Goal: Information Seeking & Learning: Learn about a topic

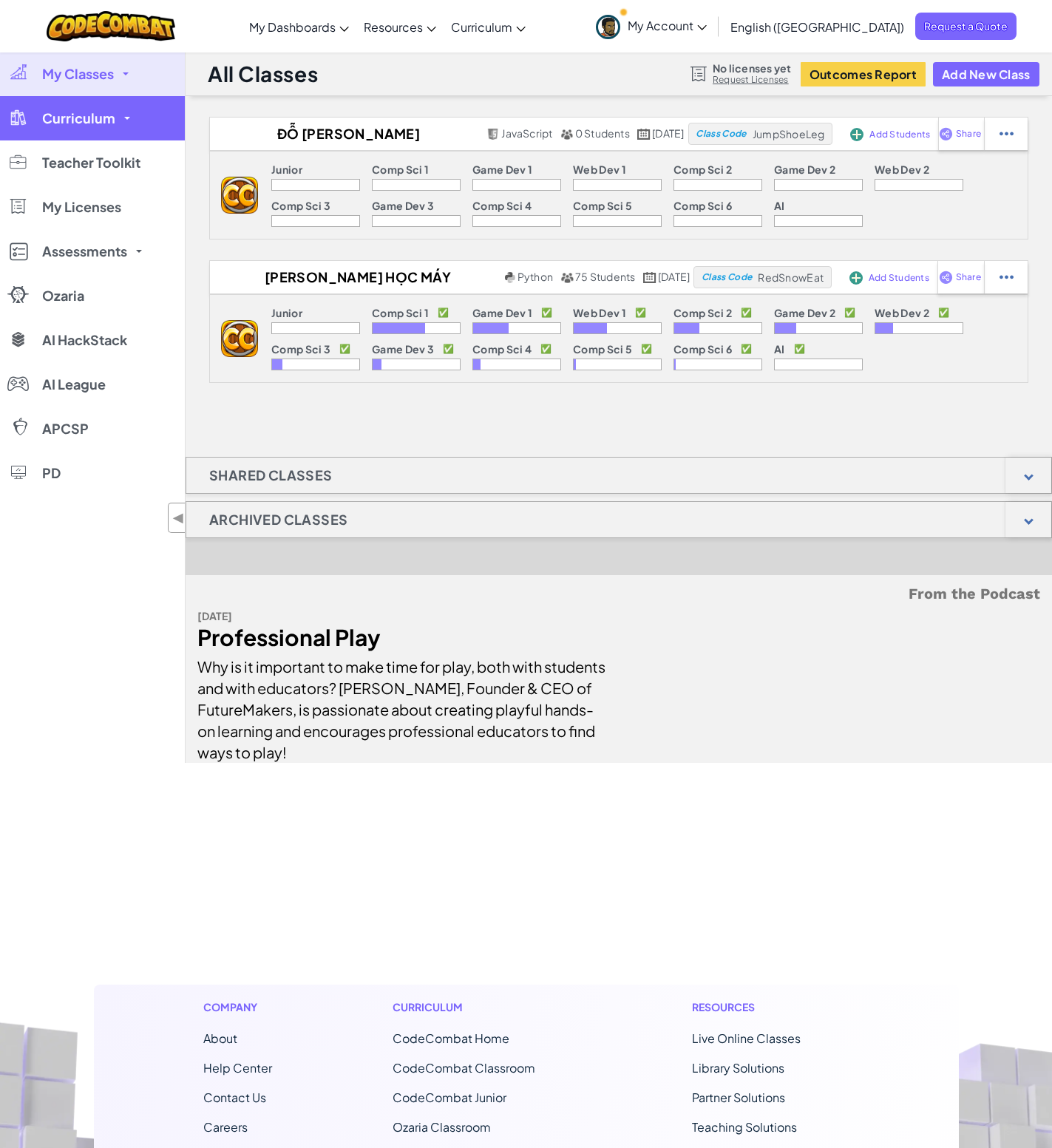
click at [120, 119] on link "Curriculum" at bounding box center [92, 118] width 185 height 44
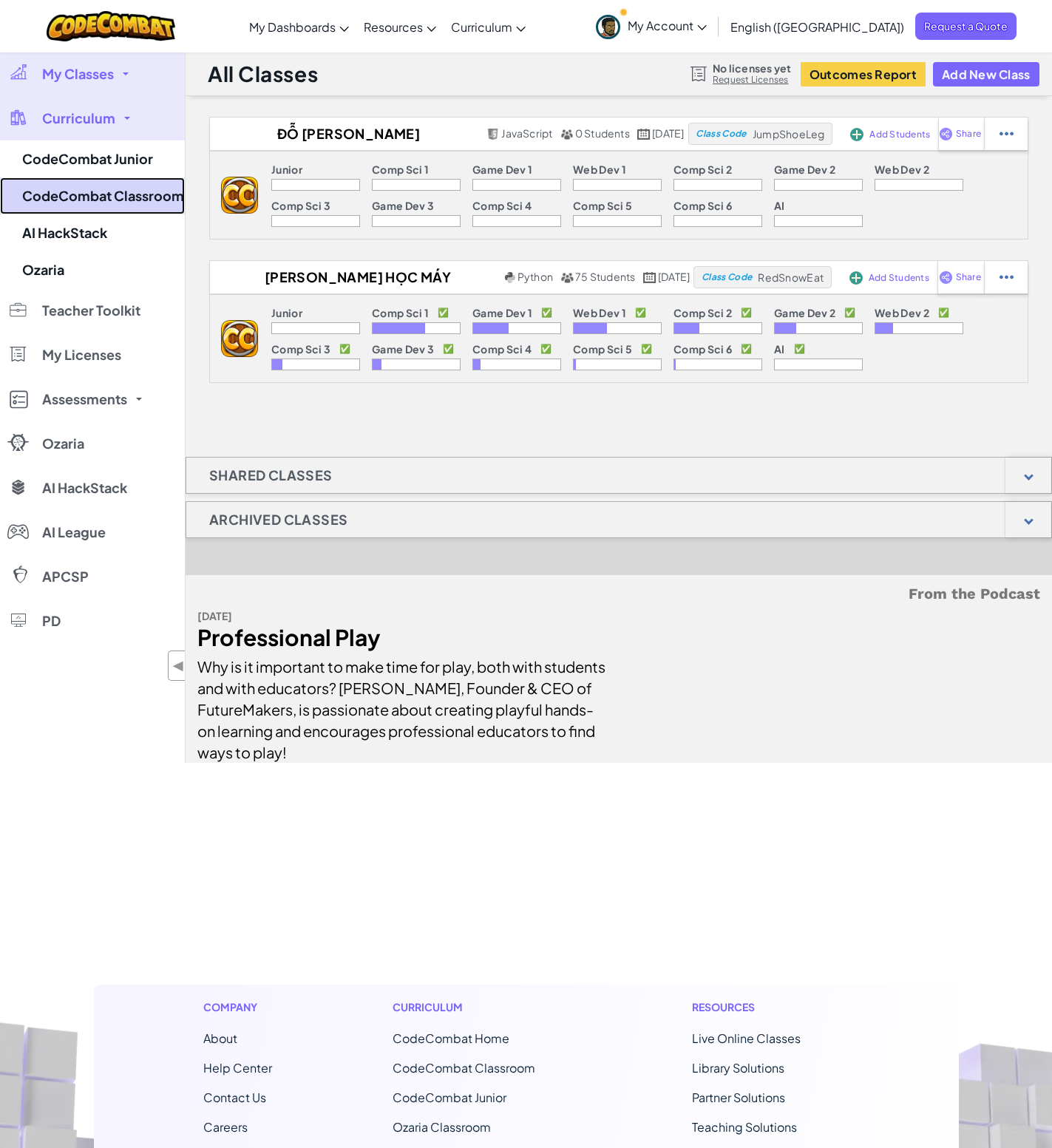
click at [122, 204] on link "CodeCombat Classroom" at bounding box center [92, 196] width 185 height 37
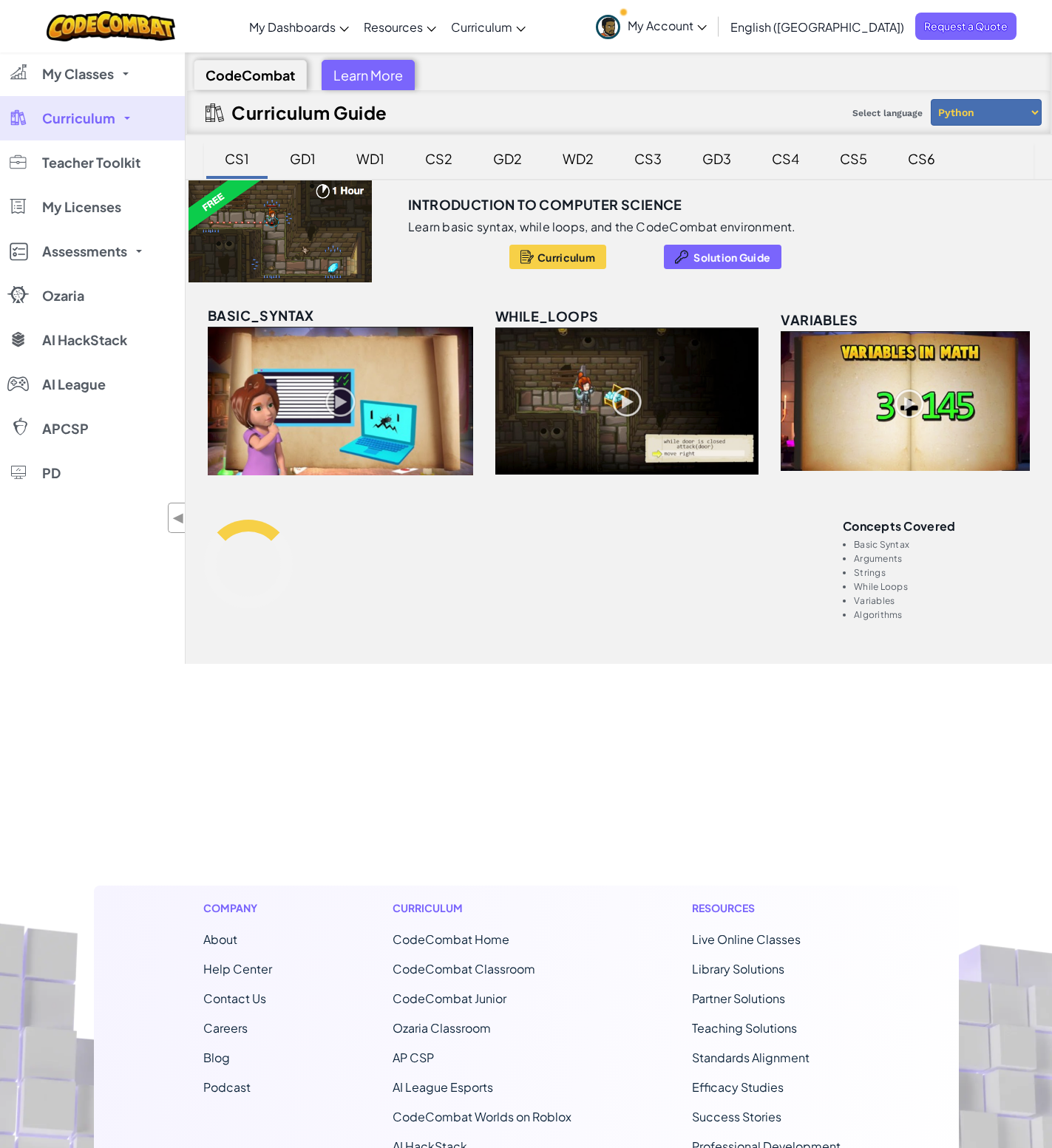
click at [55, 622] on div "My Classes All Classes Đỗ Nguyễn Thịnh Phú Khoa học máy tính_Phudnt Curriculum …" at bounding box center [92, 357] width 185 height 612
click at [47, 666] on footer "Company About Help Center Contact Us Careers Blog Podcast Curriculum CodeCombat…" at bounding box center [526, 1064] width 1052 height 800
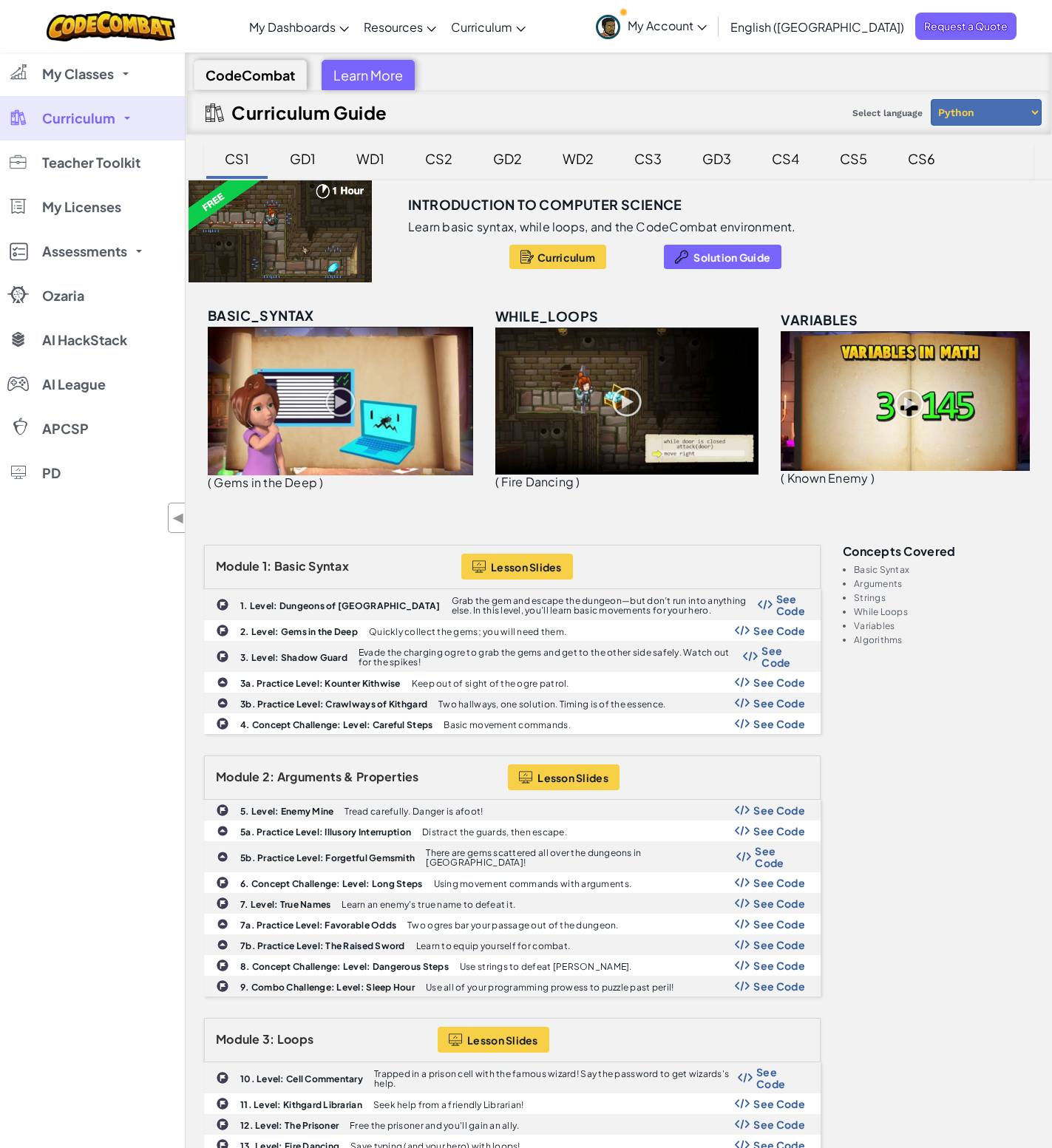
click at [929, 170] on div "CS6" at bounding box center [921, 158] width 57 height 35
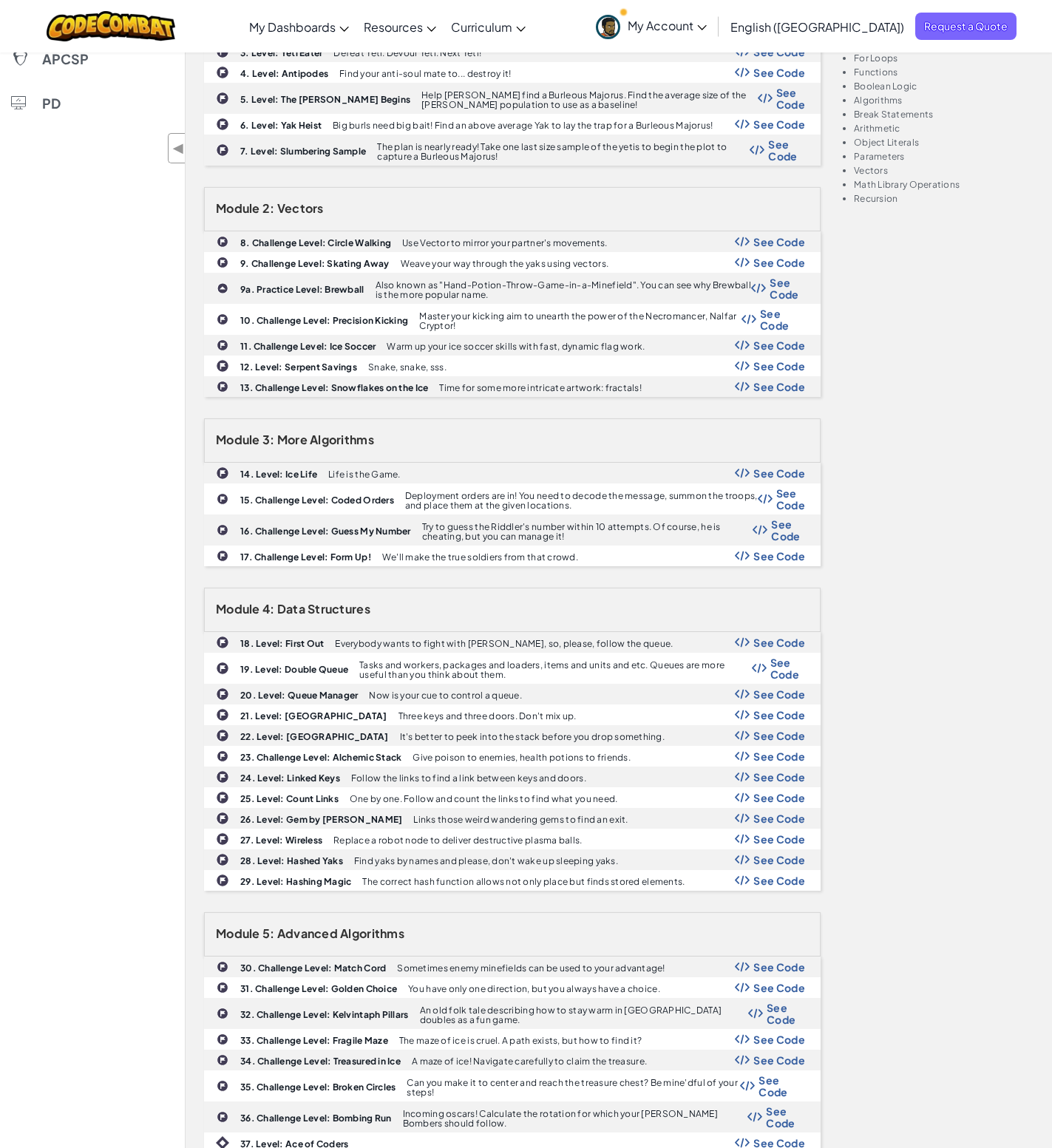
scroll to position [517, 0]
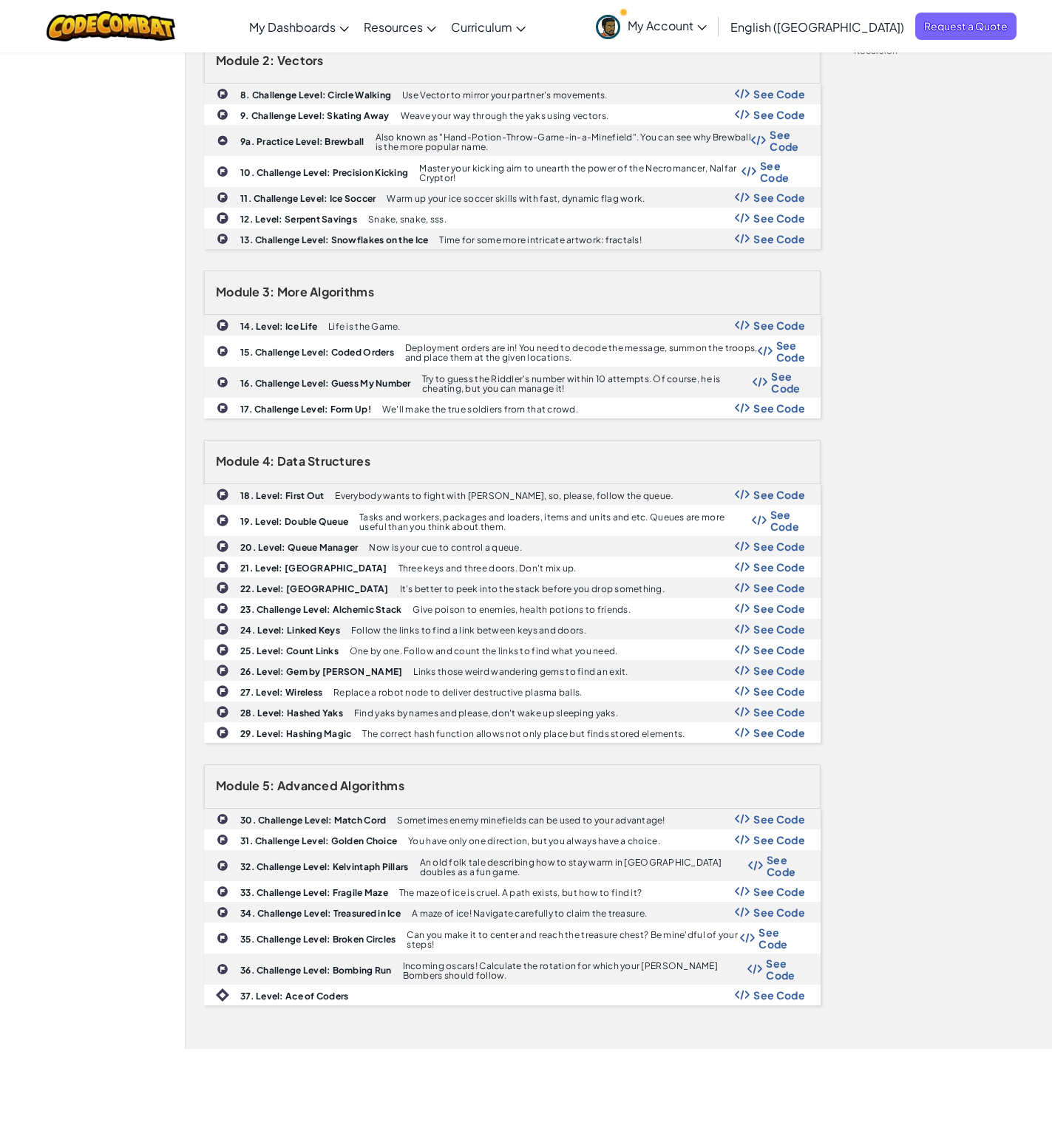
click at [923, 703] on div "Module 1: Common Algorithms 1. Level: Misty Island Mine Learn how your peasants…" at bounding box center [619, 406] width 852 height 1240
click at [890, 766] on div "Module 1: Common Algorithms 1. Level: Misty Island Mine Learn how your peasants…" at bounding box center [619, 406] width 852 height 1240
